Goal: Ask a question

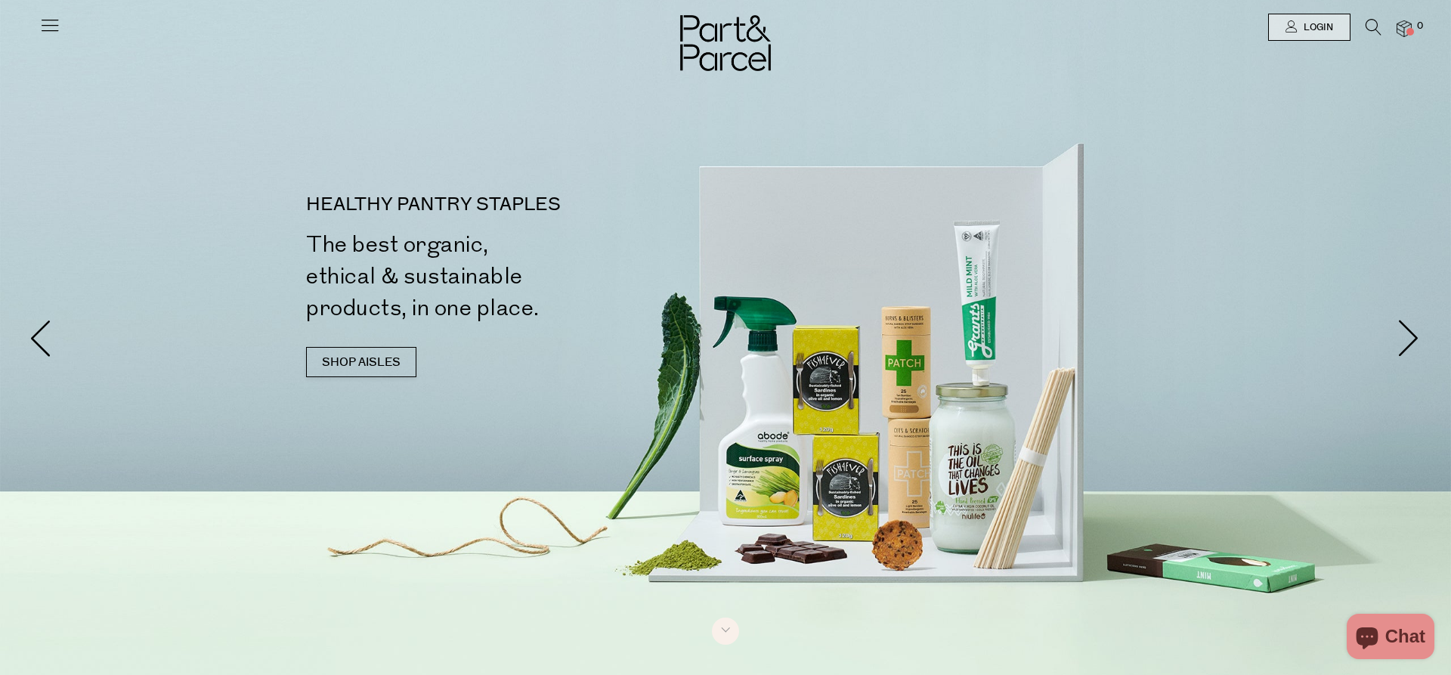
click at [54, 32] on icon at bounding box center [49, 24] width 21 height 21
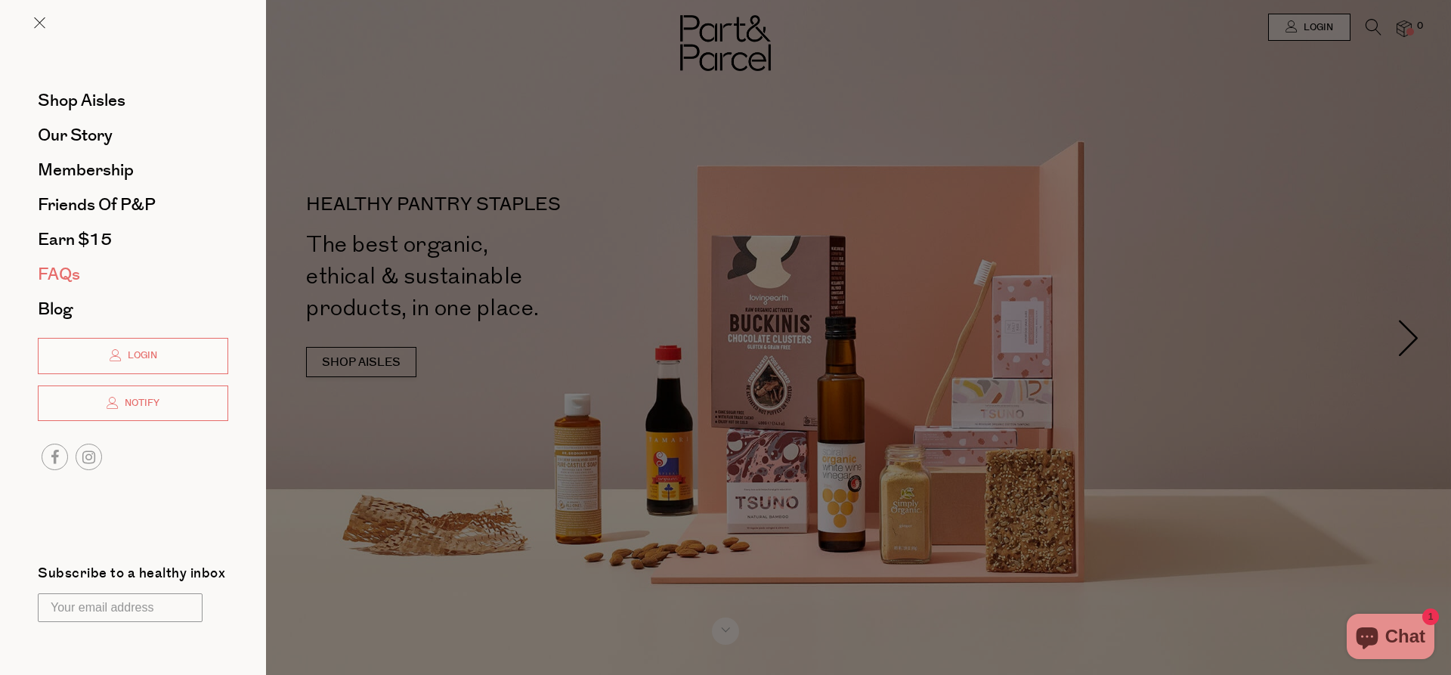
drag, startPoint x: 57, startPoint y: 274, endPoint x: 460, endPoint y: 287, distance: 403.8
click at [57, 274] on span "FAQs" at bounding box center [59, 274] width 42 height 24
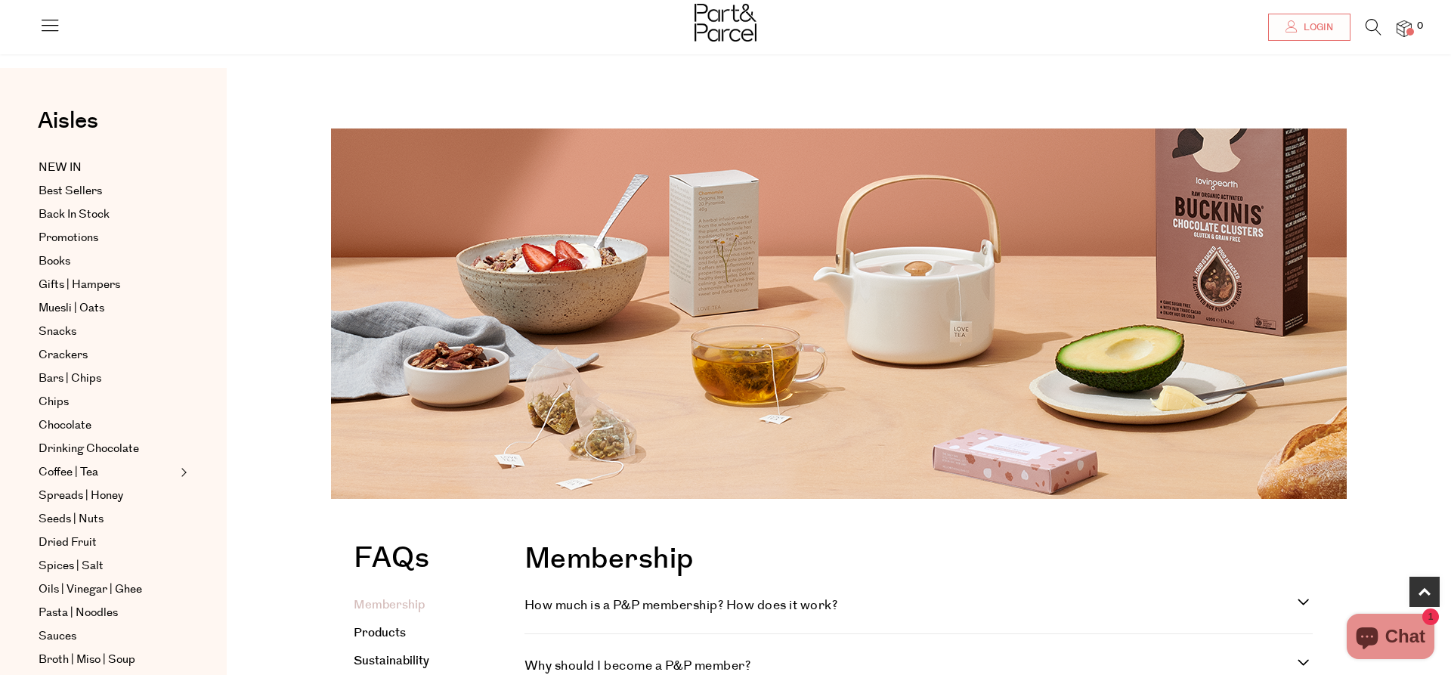
scroll to position [308, 0]
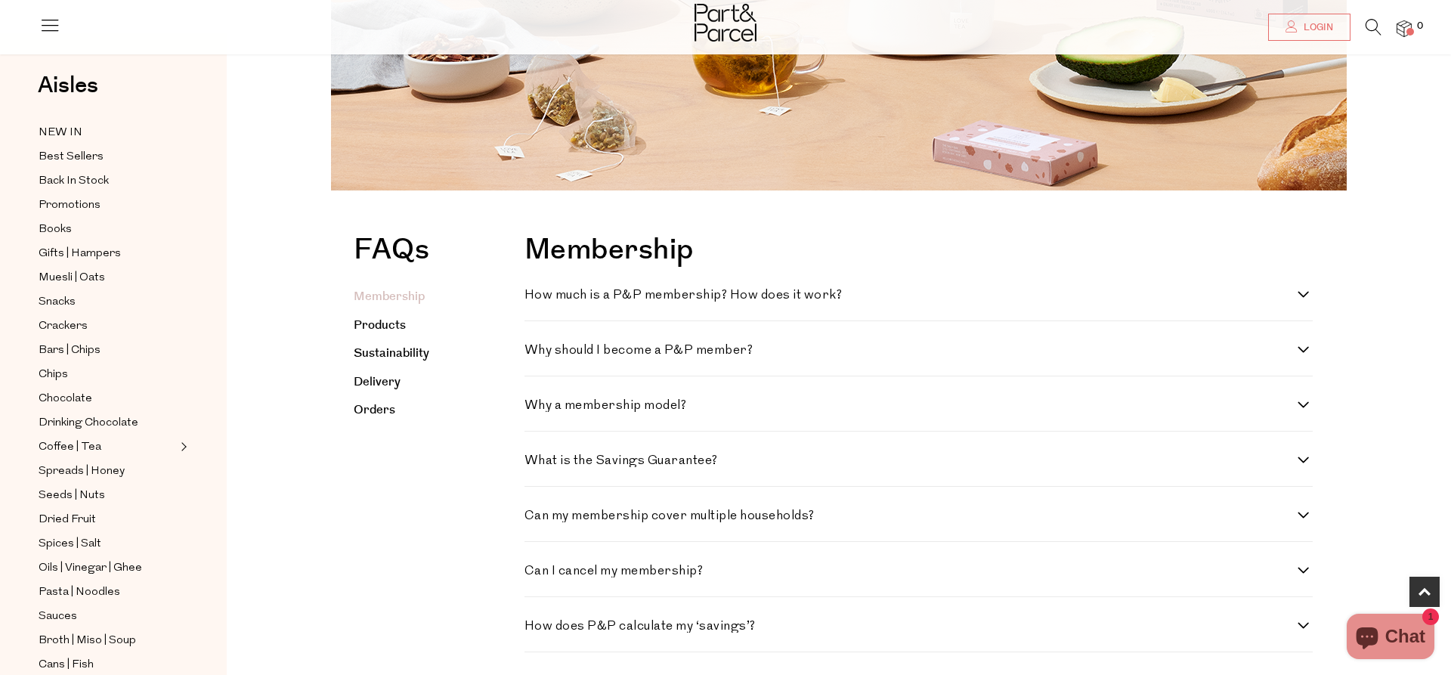
click at [866, 296] on h4 "How much is a P&P membership? How does it work?" at bounding box center [910, 295] width 773 height 13
click at [534, 296] on work\? "How much is a P&P membership? How does it work?" at bounding box center [529, 294] width 10 height 10
checkbox work\? "true"
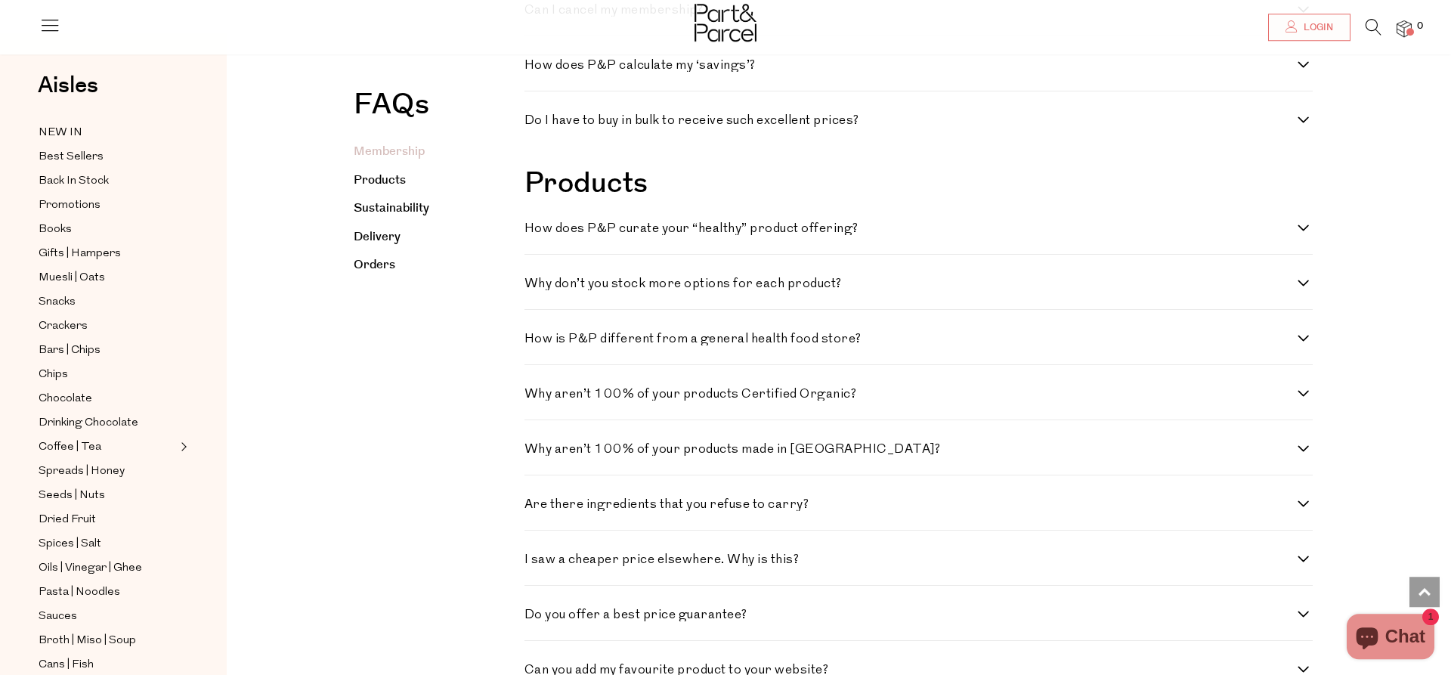
scroll to position [1002, 0]
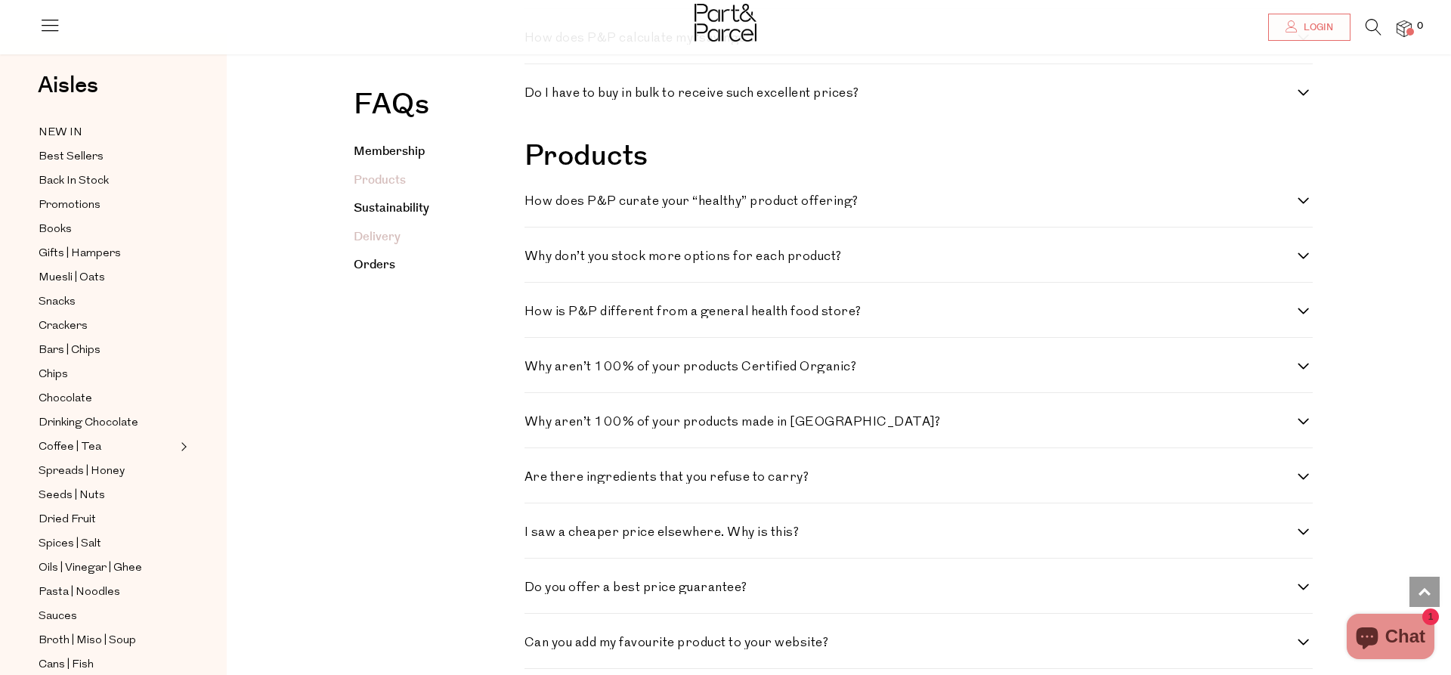
click at [388, 237] on link "Delivery" at bounding box center [377, 236] width 47 height 17
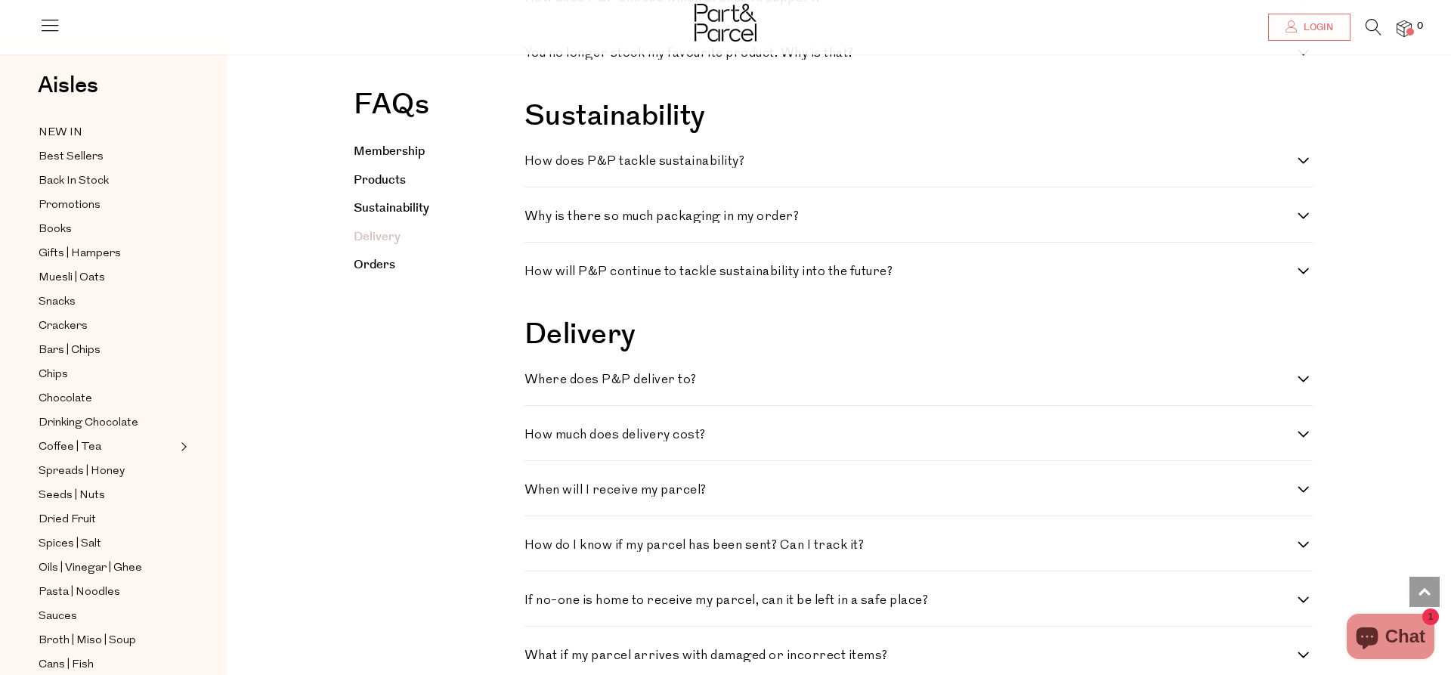
scroll to position [2087, 0]
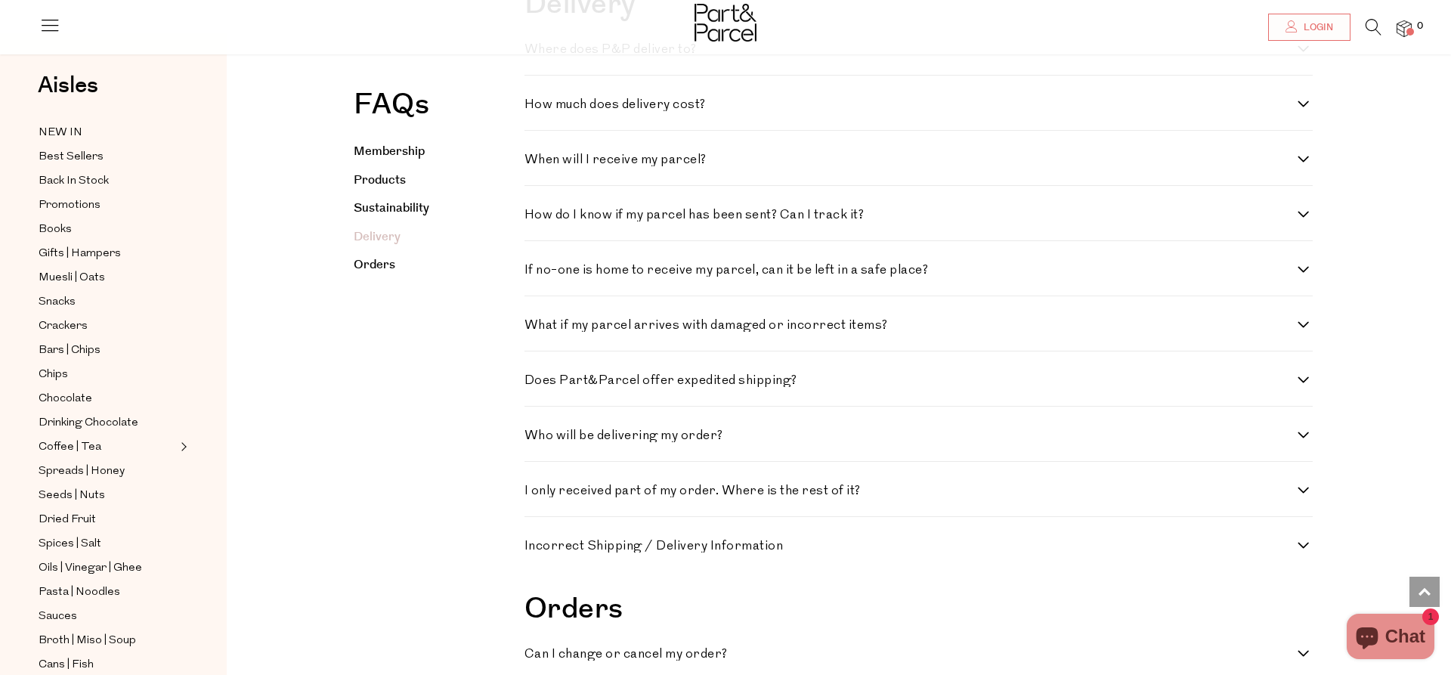
click at [671, 56] on h4 "Where does P&P deliver to?" at bounding box center [910, 49] width 773 height 13
click at [534, 53] on to\? "Where does P&P deliver to?" at bounding box center [529, 48] width 10 height 10
checkbox to\? "true"
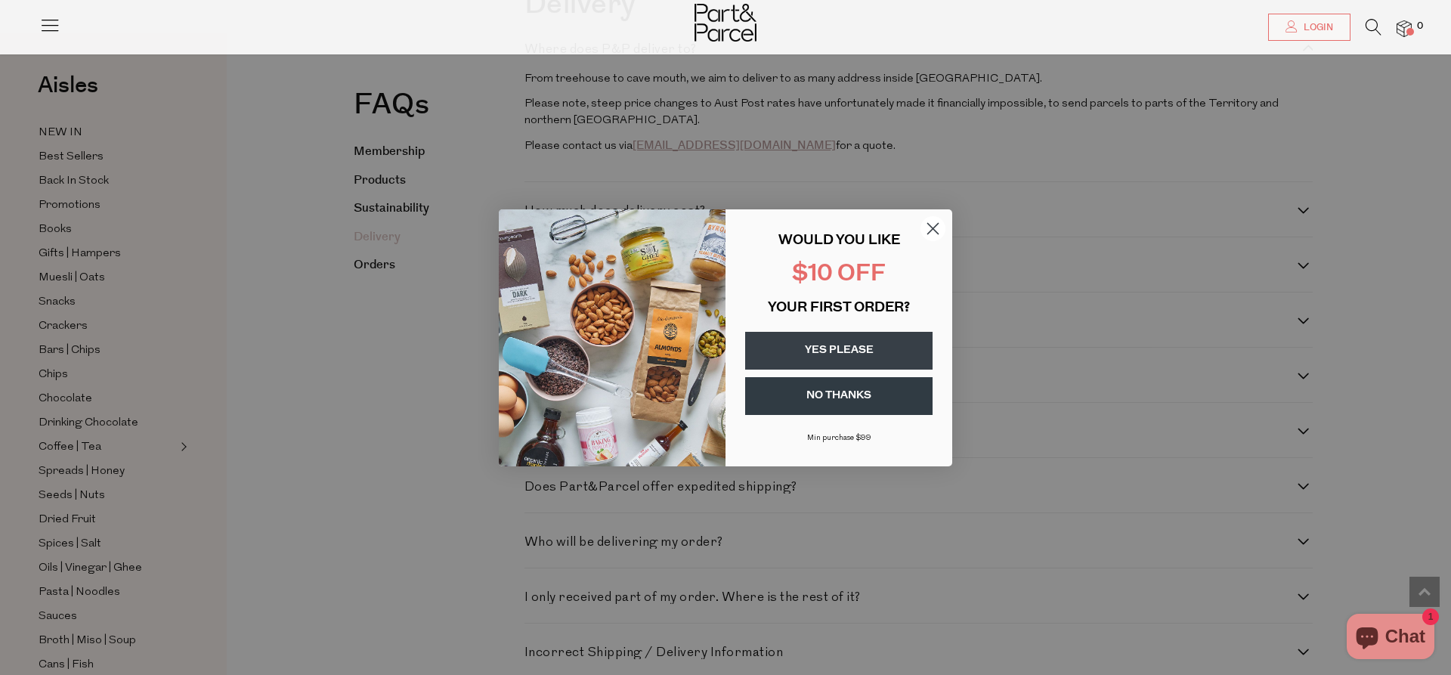
click at [940, 227] on circle "Close dialog" at bounding box center [932, 227] width 25 height 25
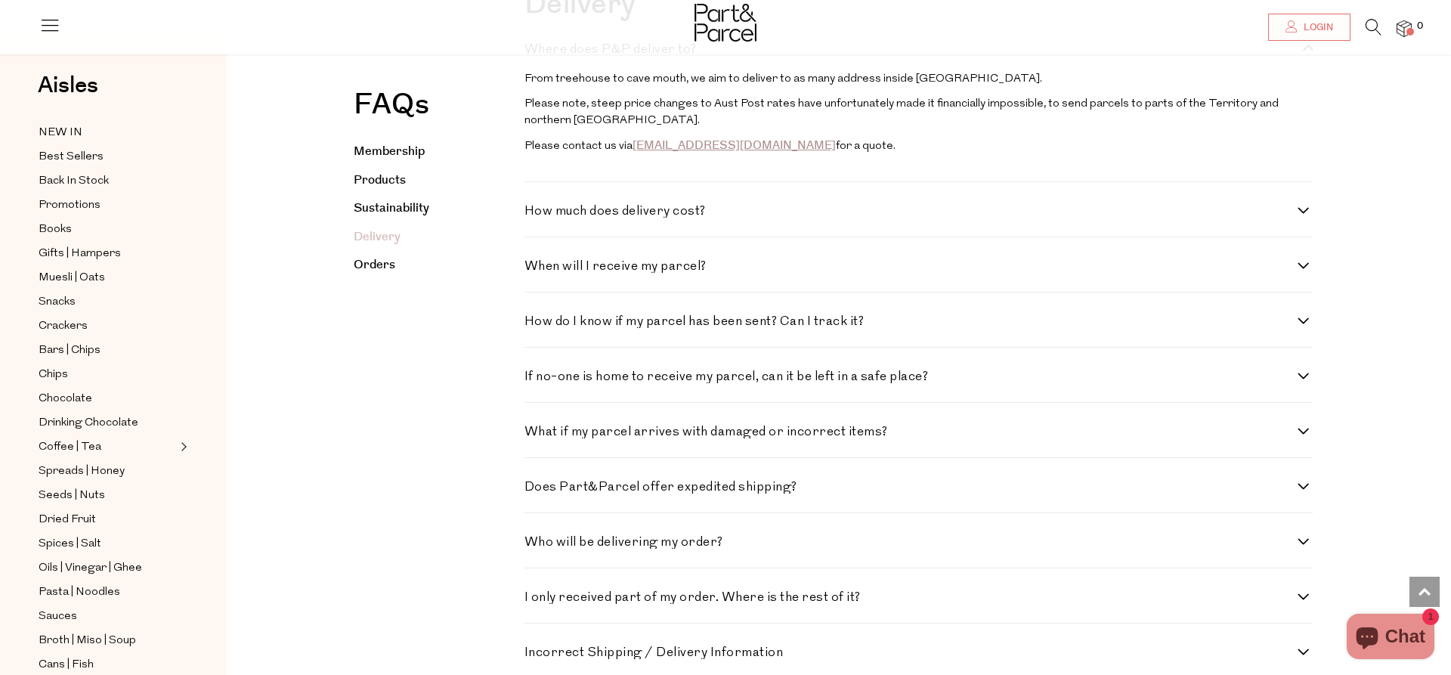
click at [917, 237] on div "How much does delivery cost? We are on a mission to consolidate your shopping a…" at bounding box center [918, 209] width 788 height 55
click at [648, 218] on h4 "How much does delivery cost?" at bounding box center [910, 211] width 773 height 13
click at [534, 215] on cost\? "How much does delivery cost?" at bounding box center [529, 210] width 10 height 10
checkbox cost\? "true"
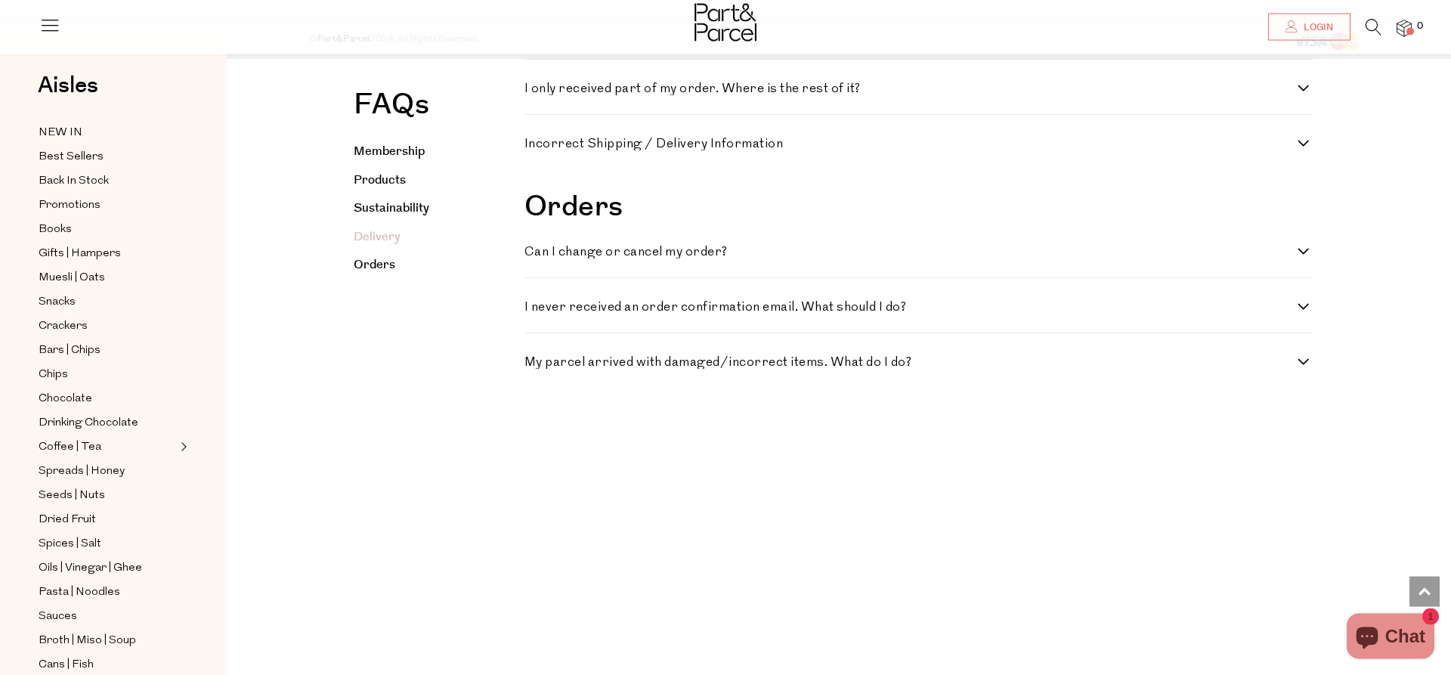
scroll to position [3321, 0]
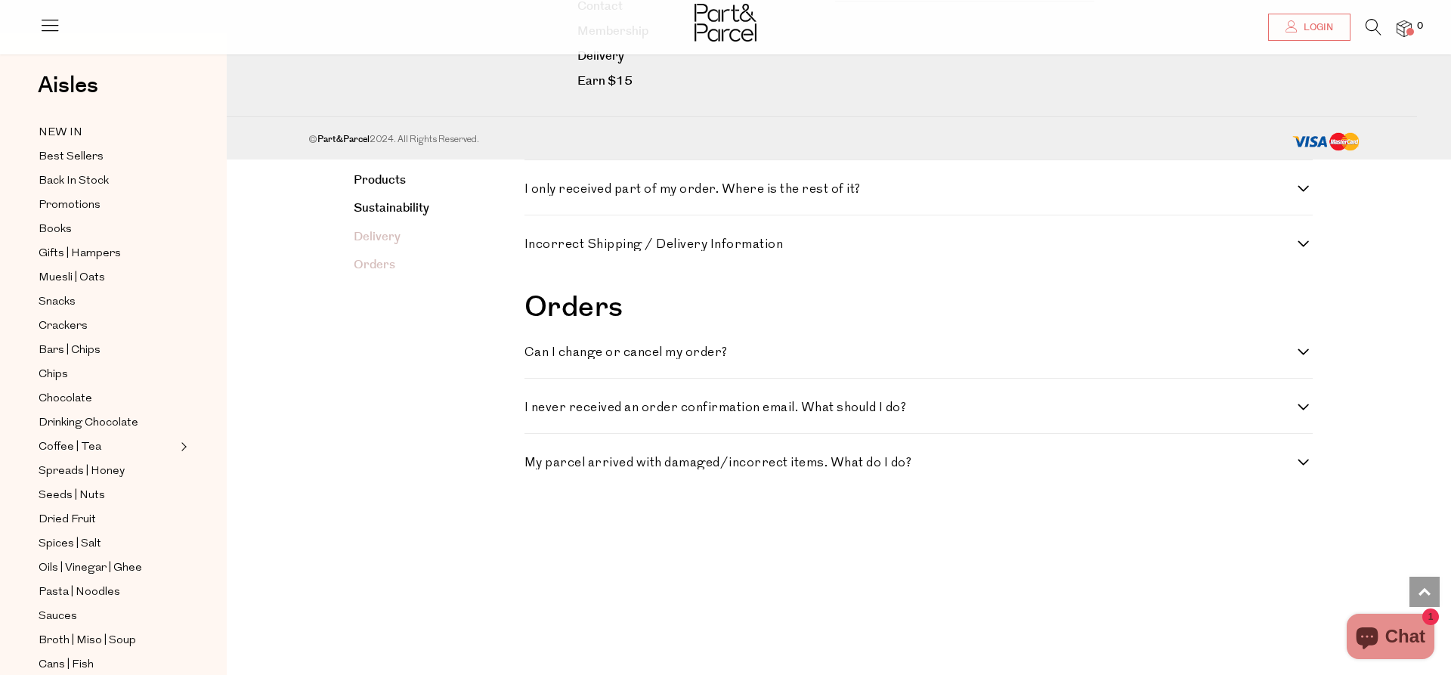
click at [381, 263] on link "Orders" at bounding box center [375, 264] width 42 height 17
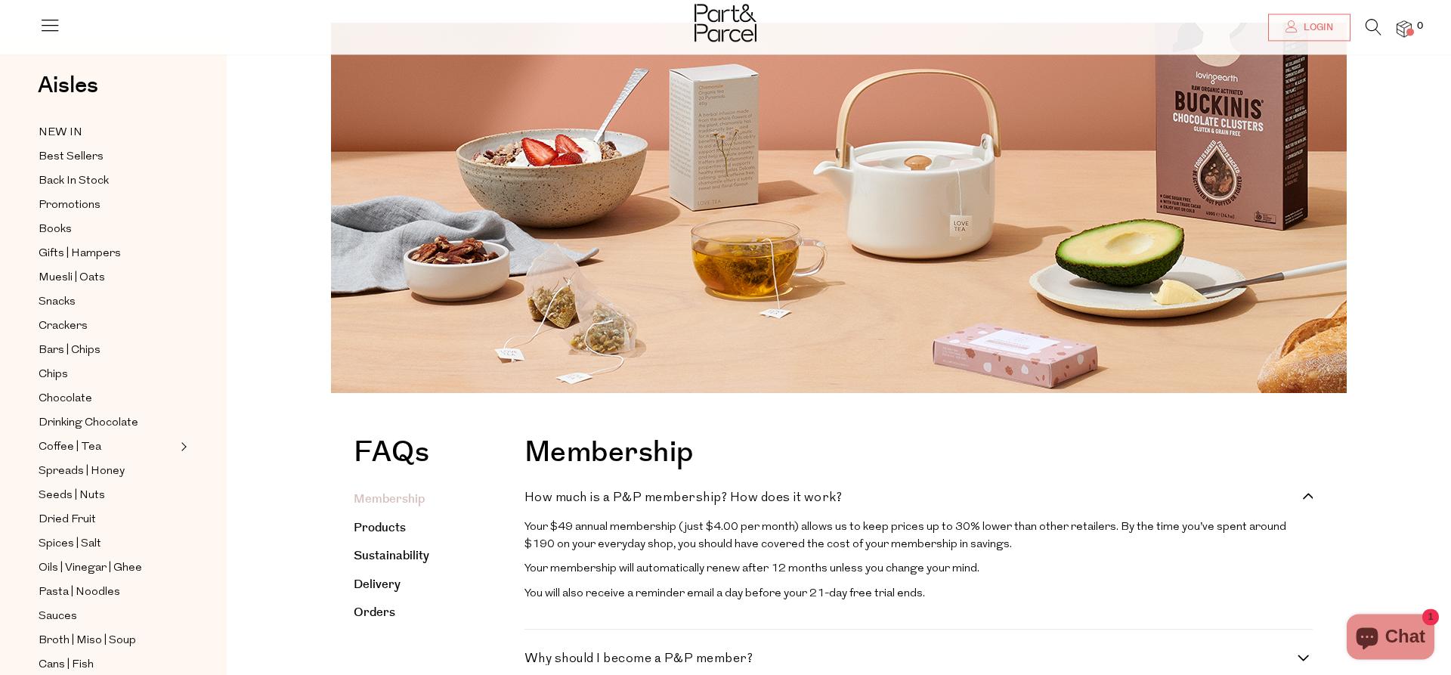
scroll to position [42, 0]
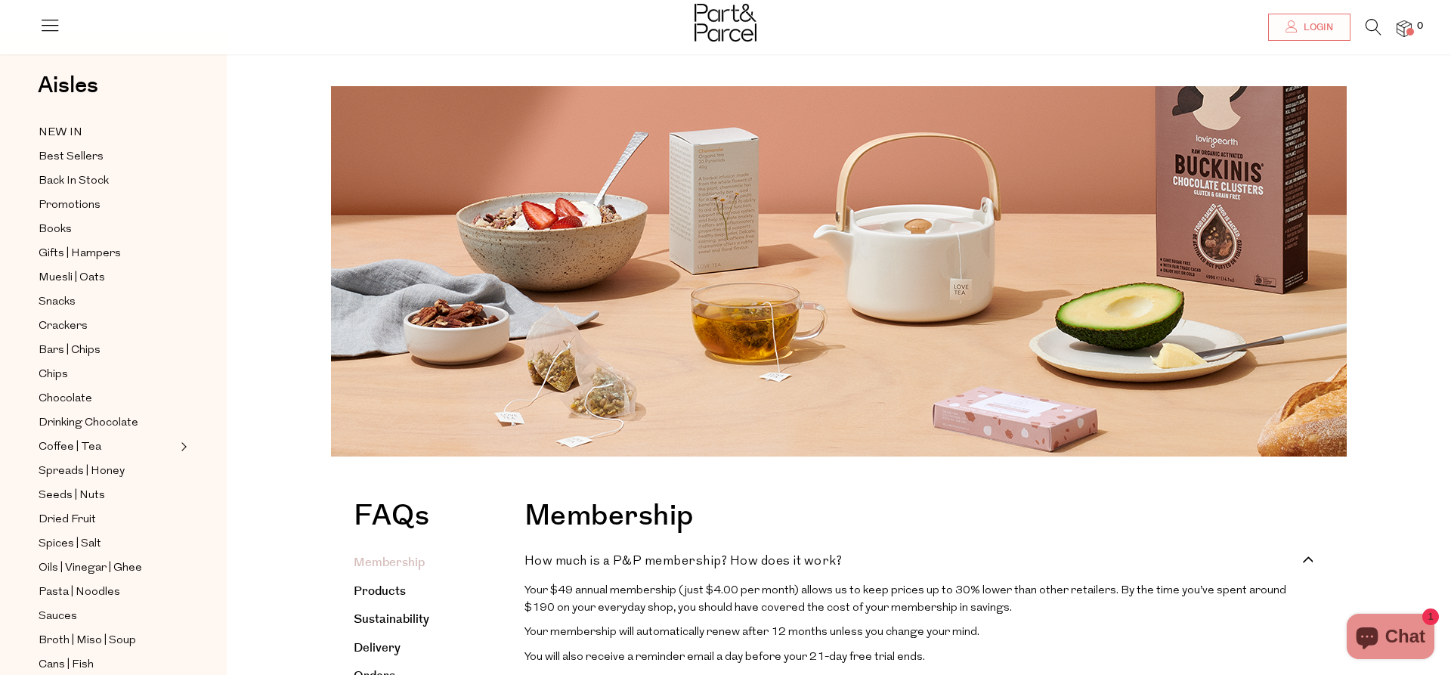
click at [1401, 30] on img at bounding box center [1404, 28] width 15 height 17
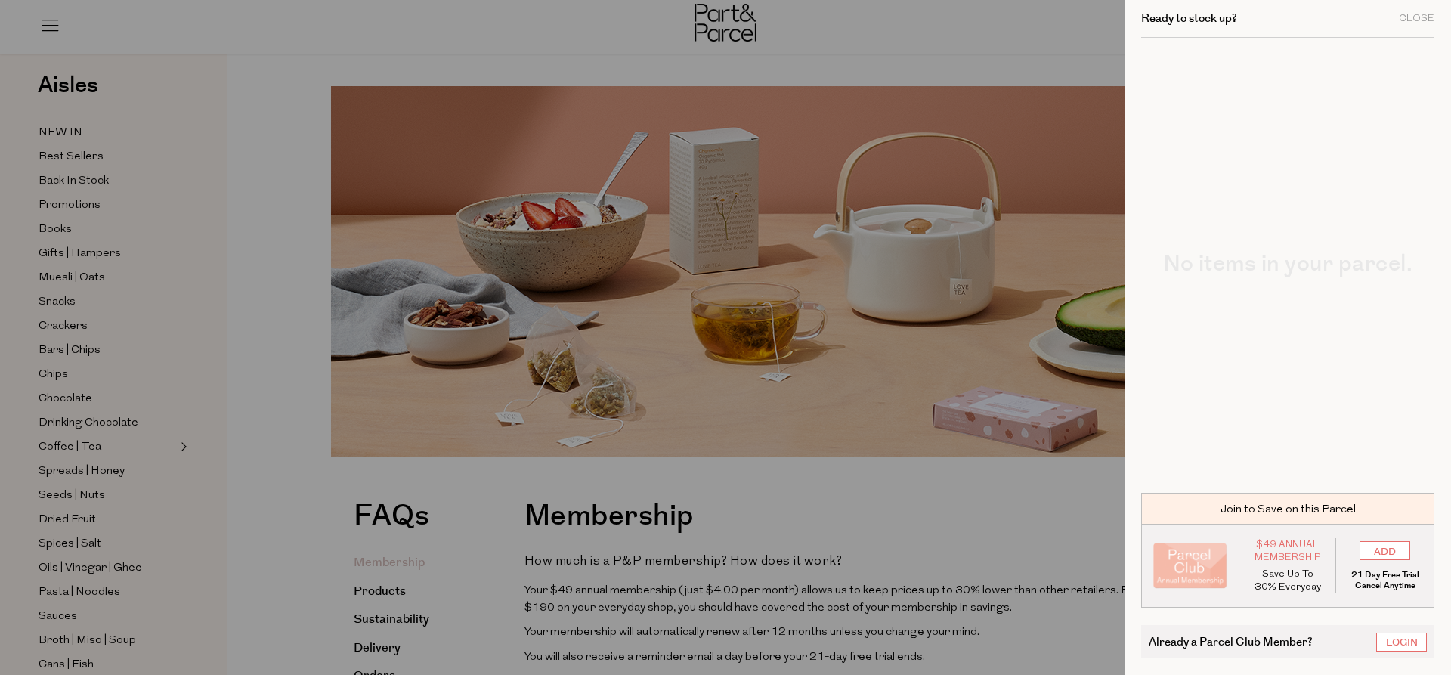
drag, startPoint x: 965, startPoint y: 53, endPoint x: 1041, endPoint y: 52, distance: 76.3
click at [967, 53] on div at bounding box center [725, 337] width 1451 height 675
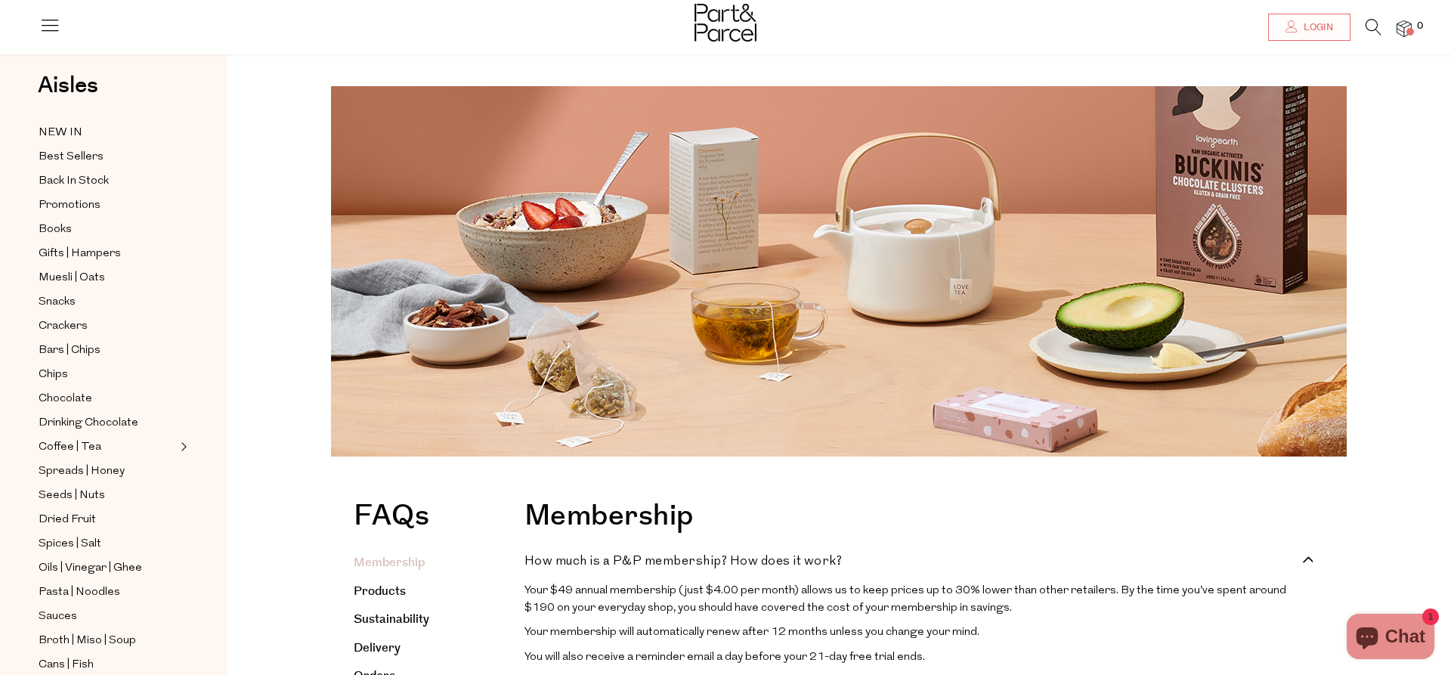
click at [1400, 632] on span "Chat" at bounding box center [1405, 636] width 40 height 23
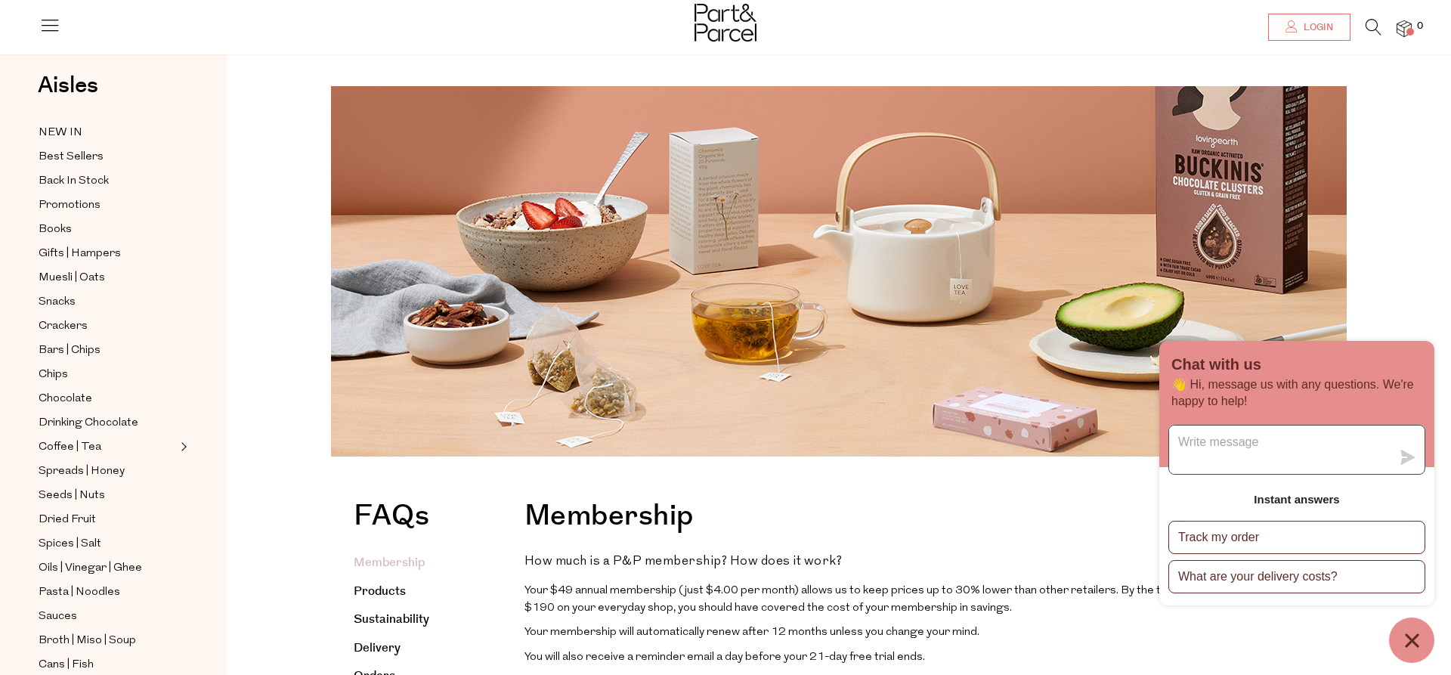
click at [1261, 449] on textarea "Message us" at bounding box center [1280, 449] width 222 height 48
type textarea "Hi there, do you deliver to New Zealand?"
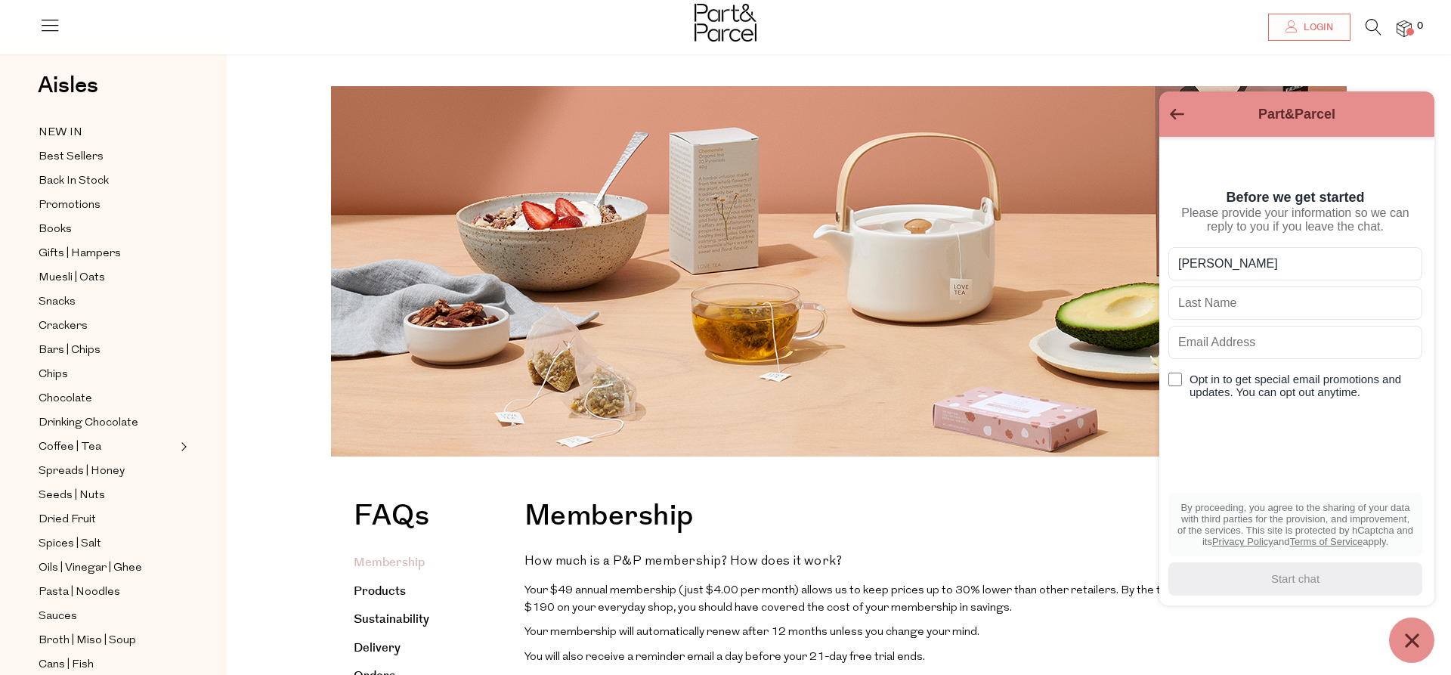
type input "Nora"
type input "Lanari"
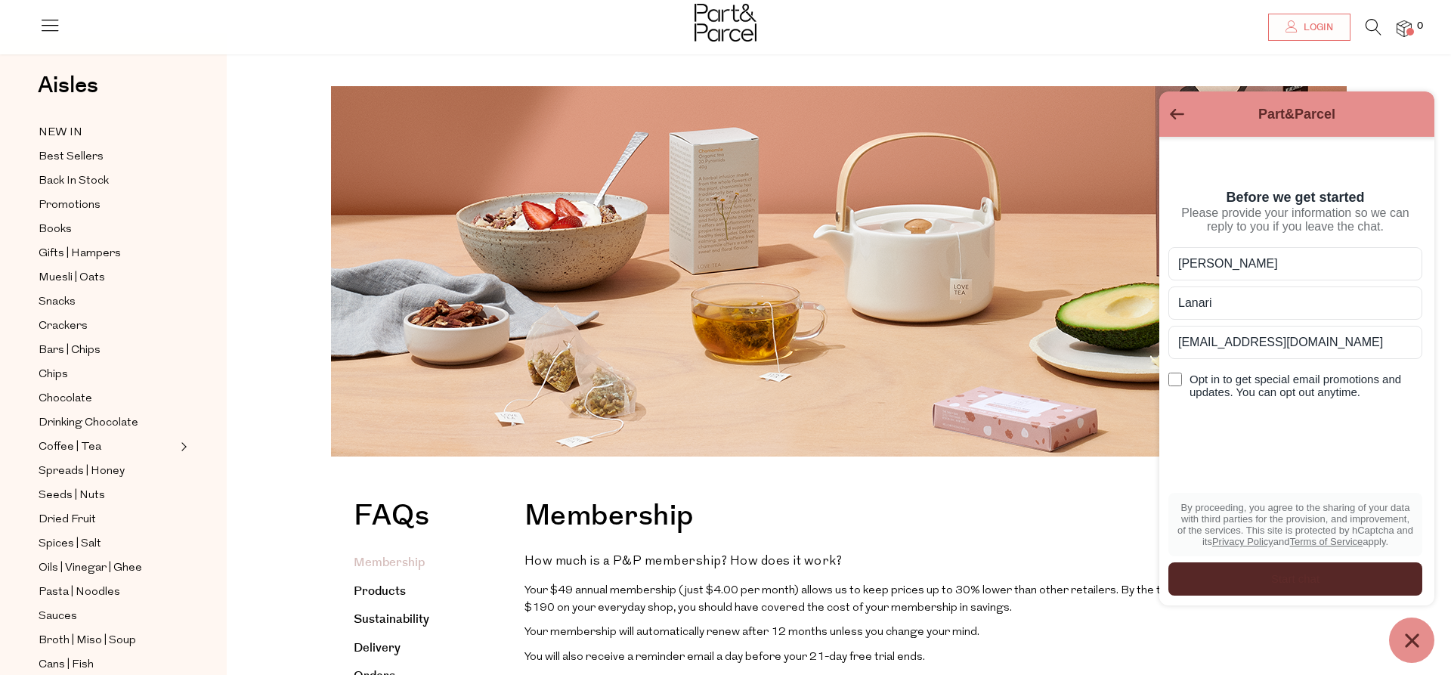
type input "lanarinora@gmail.com"
click at [1296, 583] on div "Start chat" at bounding box center [1295, 579] width 236 height 17
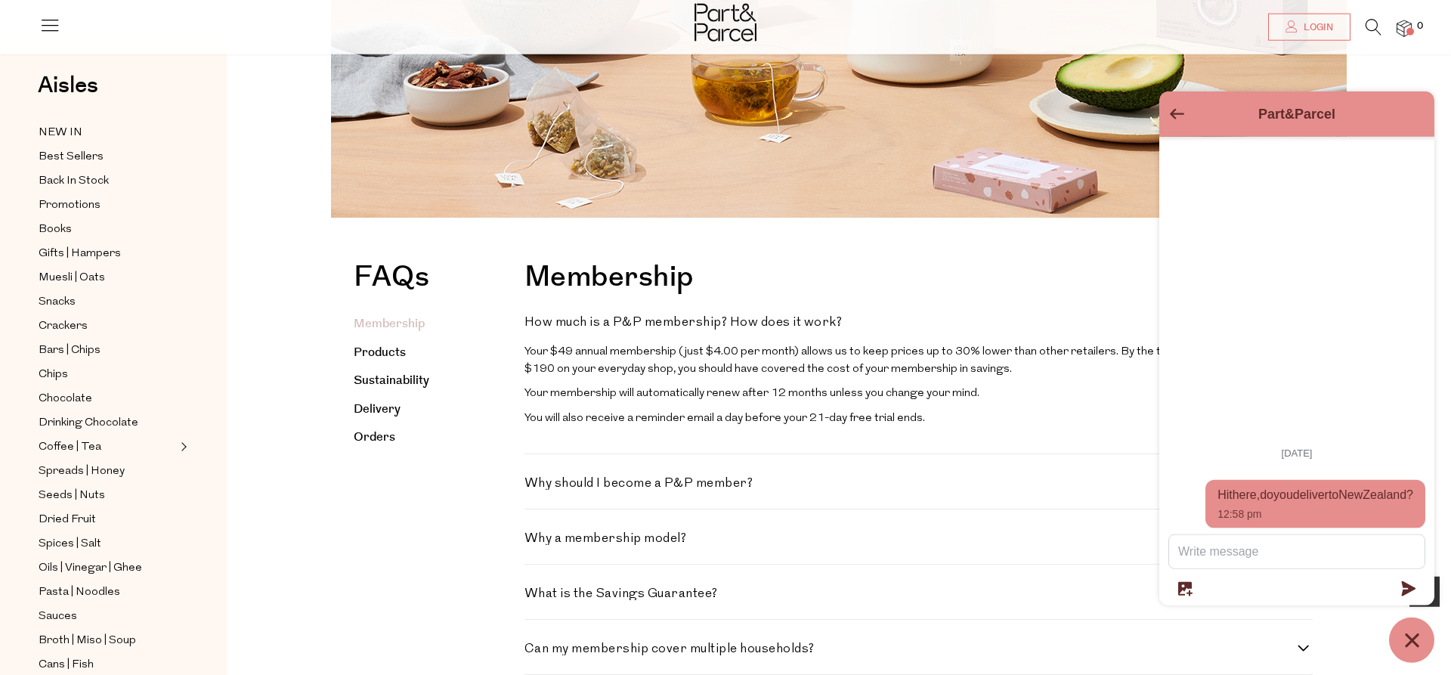
scroll to position [428, 0]
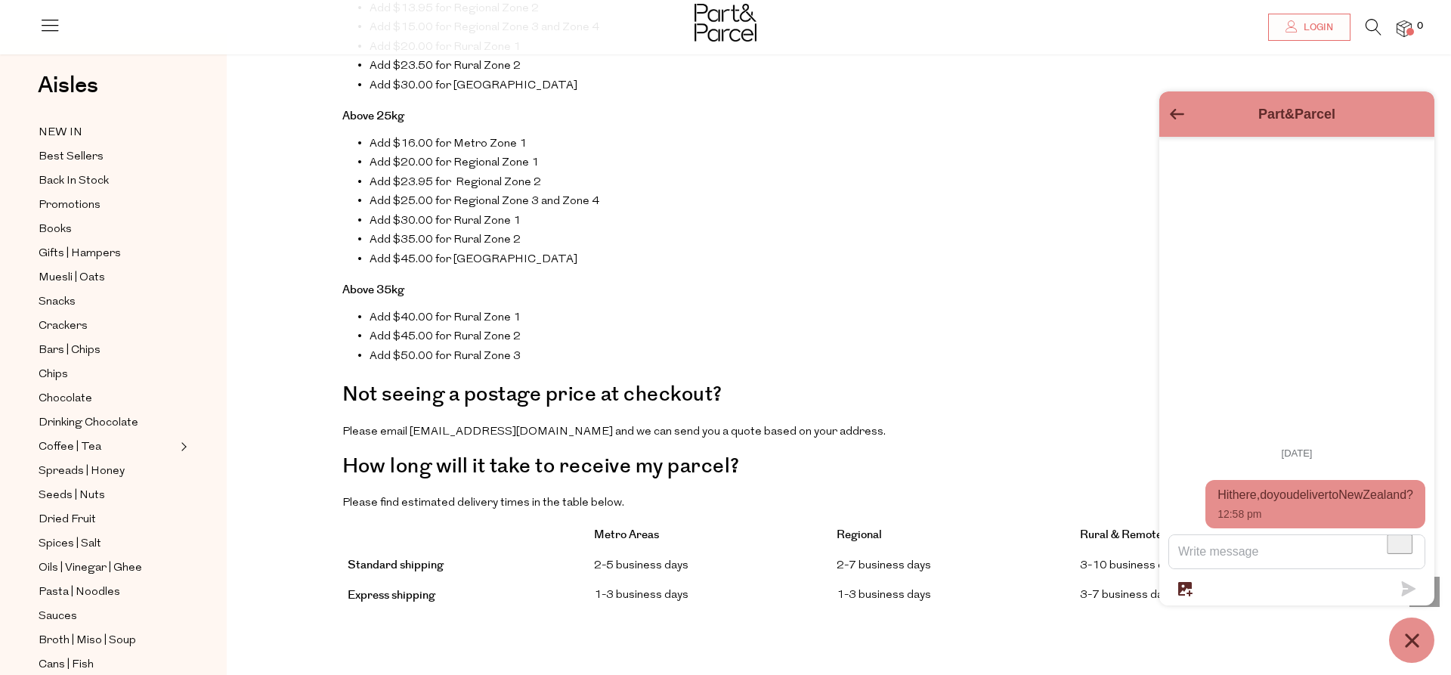
scroll to position [450, 0]
